Goal: Task Accomplishment & Management: Use online tool/utility

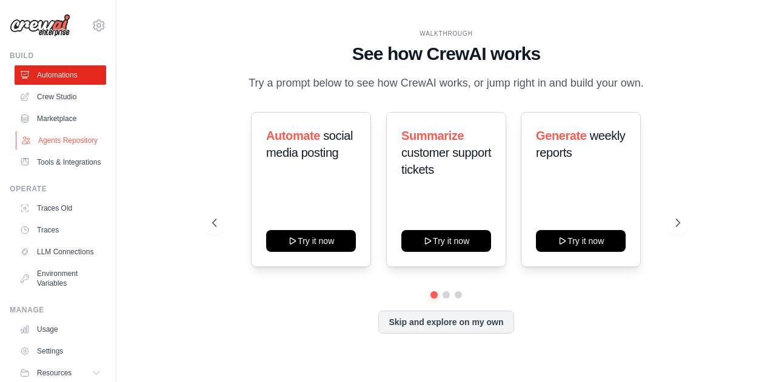
click at [56, 139] on link "Agents Repository" at bounding box center [61, 140] width 91 height 19
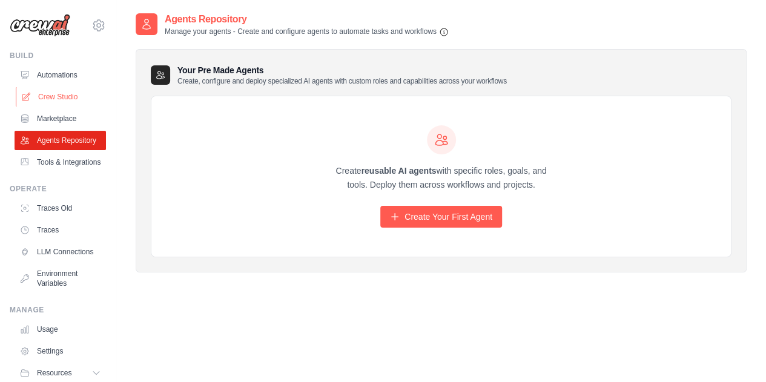
click at [41, 93] on link "Crew Studio" at bounding box center [61, 96] width 91 height 19
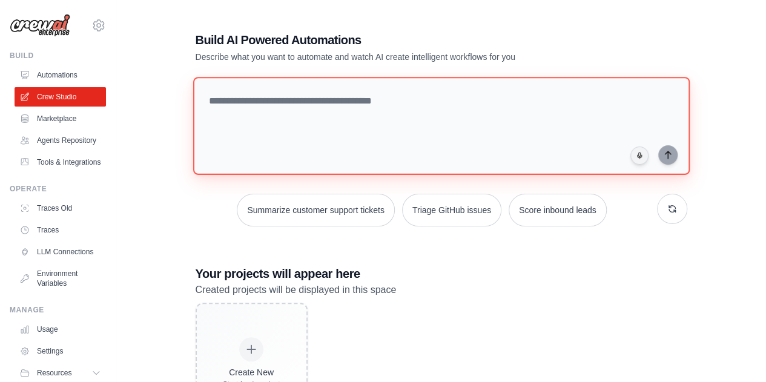
click at [256, 102] on textarea at bounding box center [441, 126] width 497 height 98
click at [261, 111] on textarea at bounding box center [441, 126] width 497 height 98
